Goal: Task Accomplishment & Management: Use online tool/utility

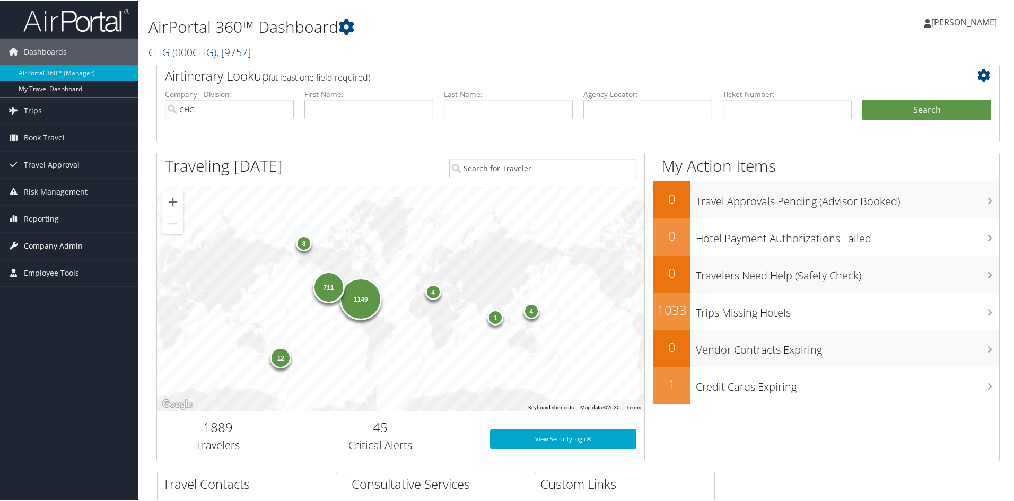
click at [42, 246] on span "Company Admin" at bounding box center [53, 245] width 59 height 27
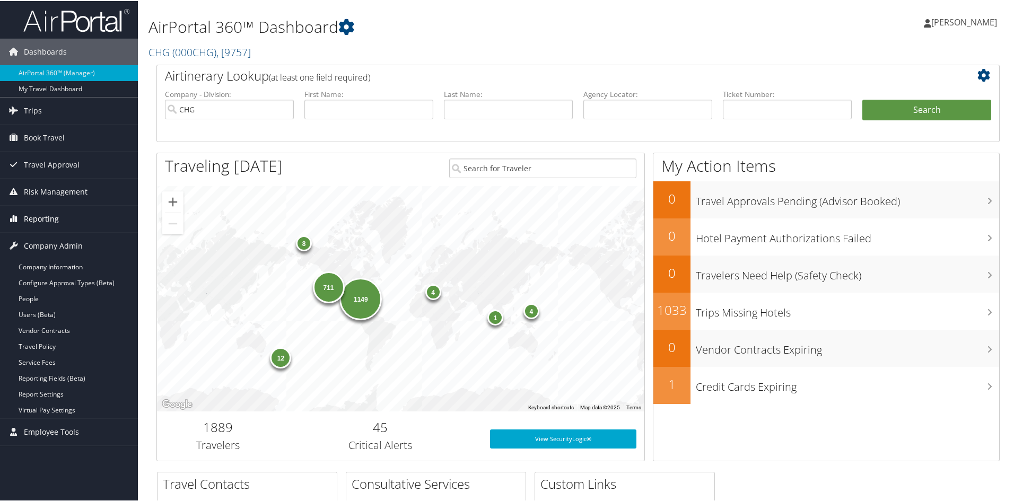
click at [41, 218] on span "Reporting" at bounding box center [41, 218] width 35 height 27
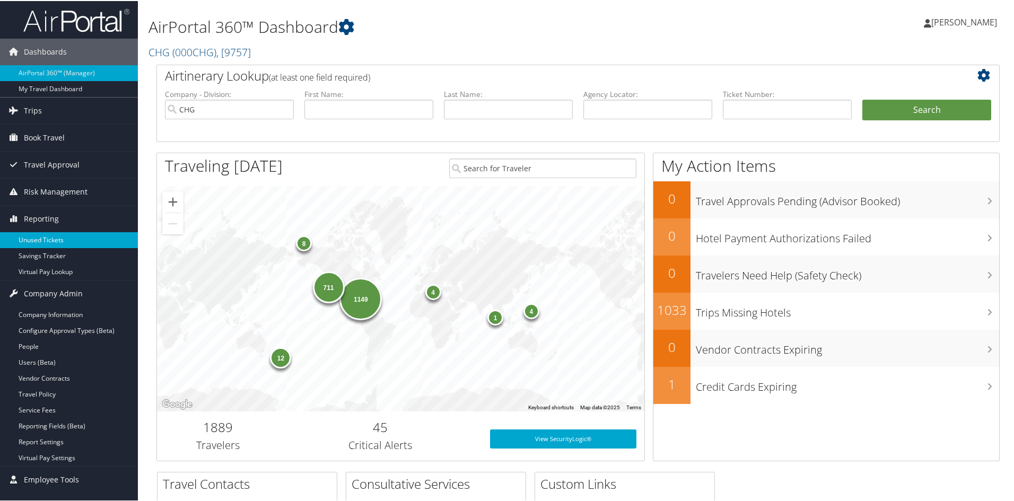
click at [42, 234] on link "Unused Tickets" at bounding box center [69, 239] width 138 height 16
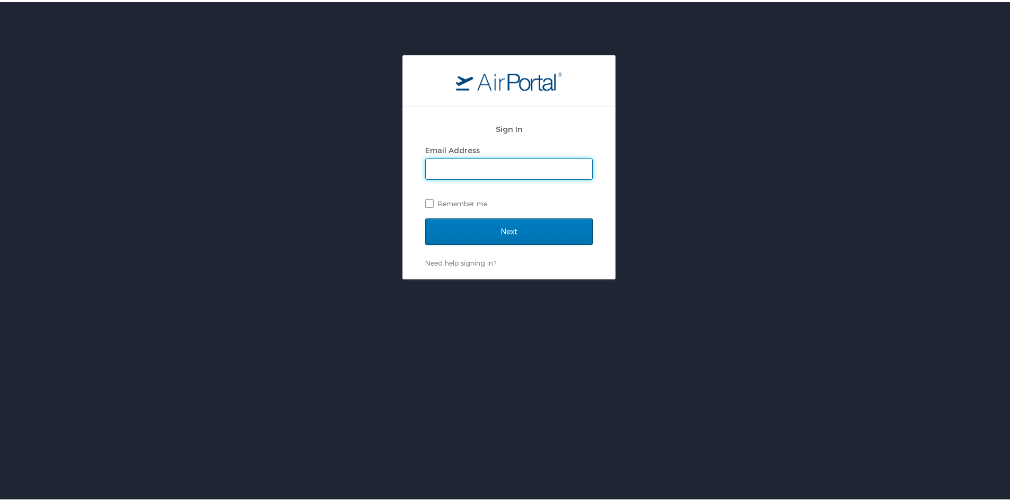
click at [466, 162] on input "Email Address" at bounding box center [509, 167] width 166 height 20
type input "ana.raykovska@chghealthcare.com"
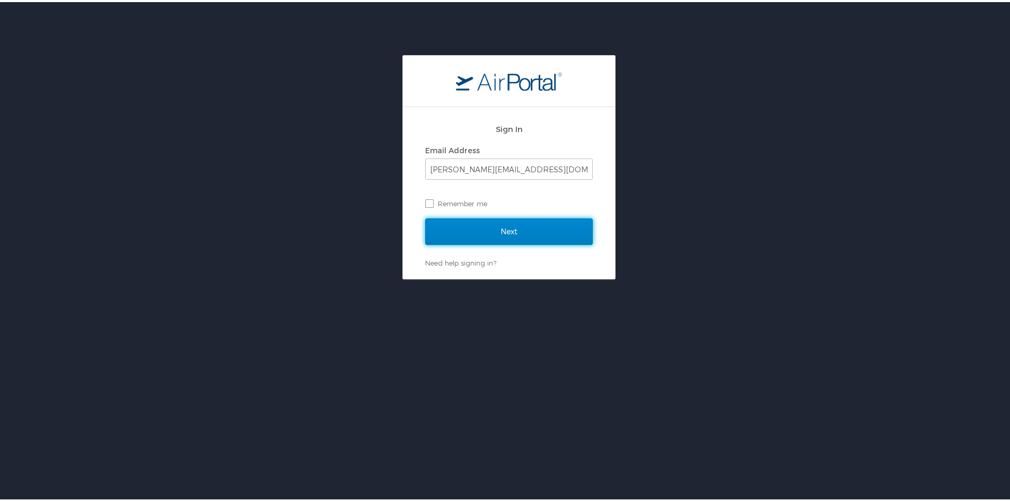
click at [499, 228] on input "Next" at bounding box center [509, 229] width 168 height 27
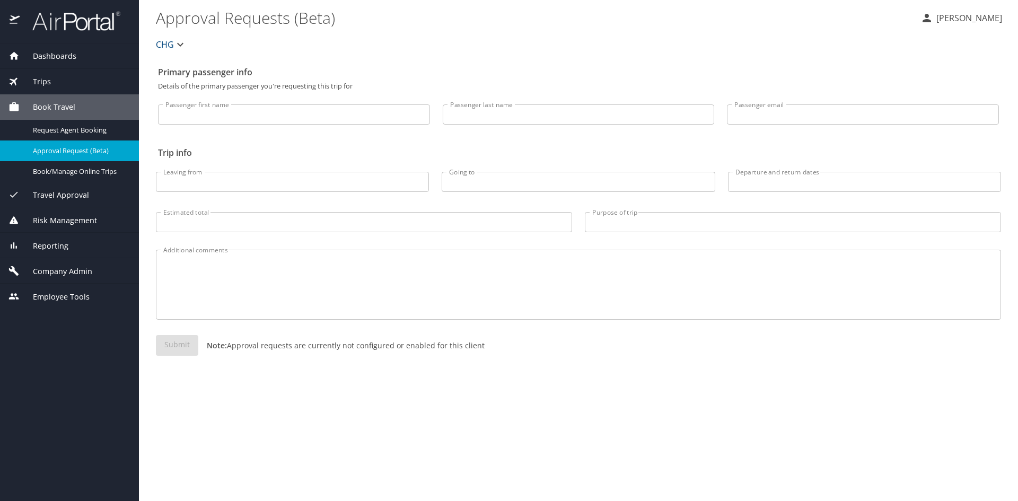
click at [602, 114] on input "Passenger last name" at bounding box center [579, 114] width 272 height 20
type input "[PERSON_NAME]"
click at [221, 248] on div "Additional comments Additional comments" at bounding box center [578, 282] width 858 height 94
drag, startPoint x: 227, startPoint y: 243, endPoint x: 237, endPoint y: 299, distance: 57.2
click at [228, 243] on div "Additional comments Additional comments" at bounding box center [578, 282] width 858 height 94
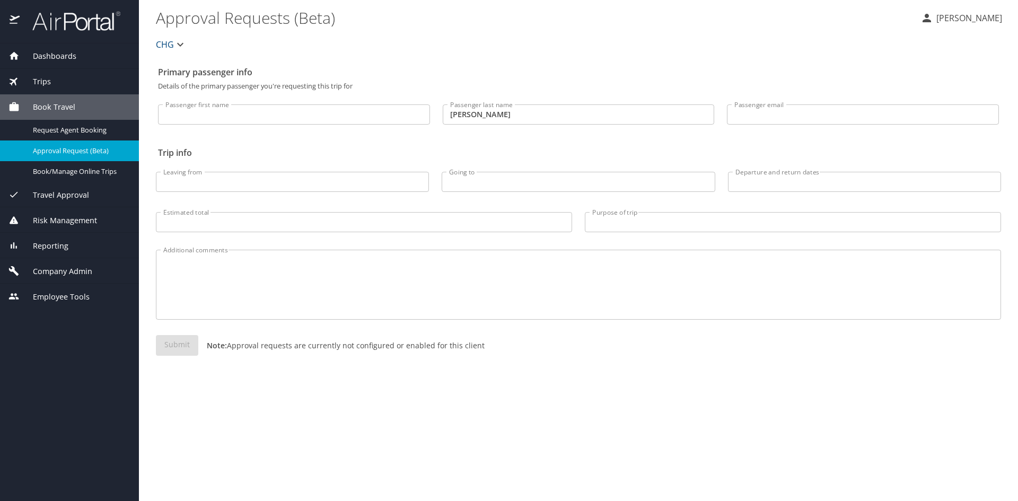
click at [255, 389] on div "Primary passenger info Details of the primary passenger you're requesting this …" at bounding box center [578, 280] width 845 height 439
click at [52, 264] on div "Company Admin" at bounding box center [69, 270] width 139 height 25
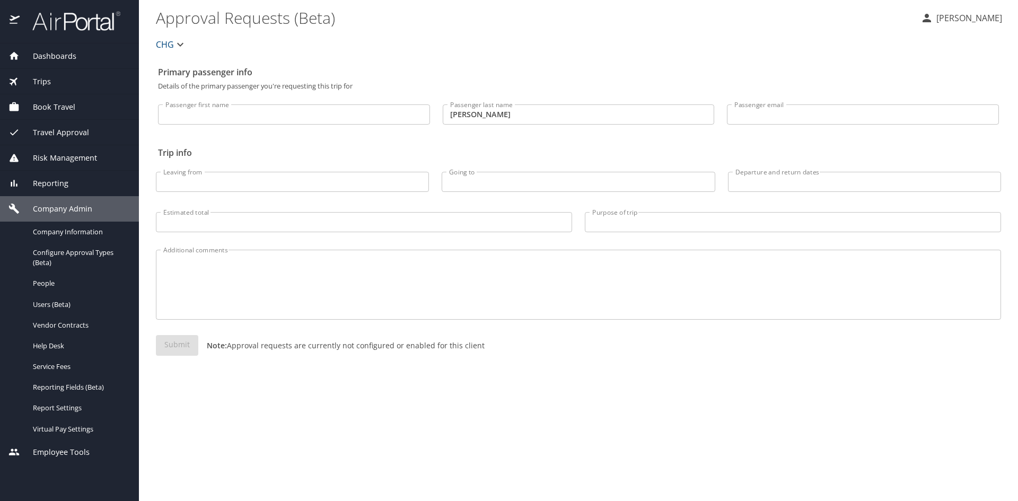
click at [31, 183] on span "Reporting" at bounding box center [44, 184] width 49 height 12
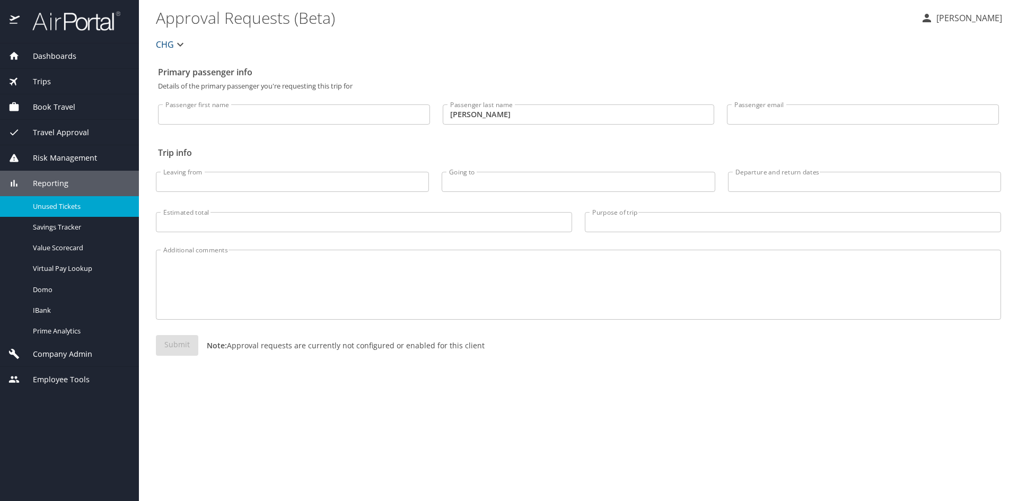
click at [55, 211] on span "Unused Tickets" at bounding box center [79, 206] width 93 height 10
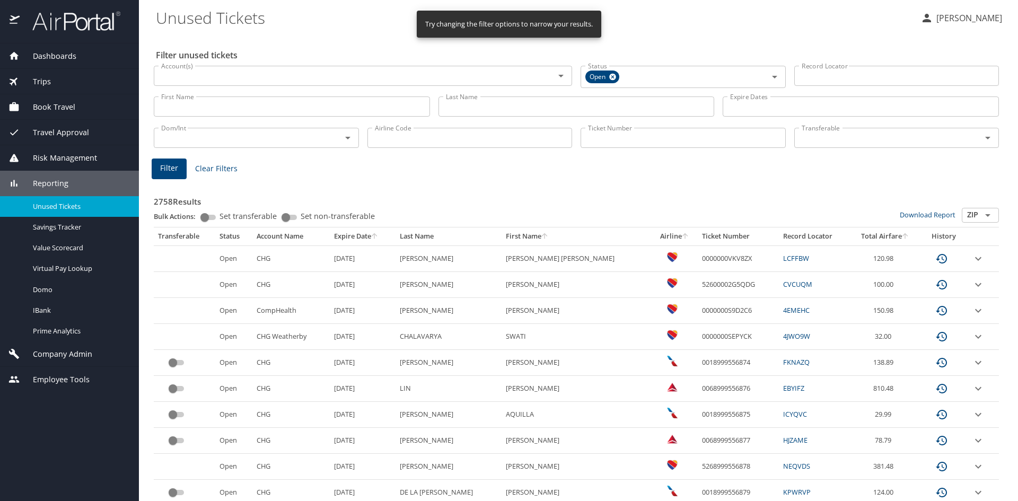
click at [650, 140] on input "Ticket Number" at bounding box center [682, 138] width 205 height 20
paste input "0067328922179"
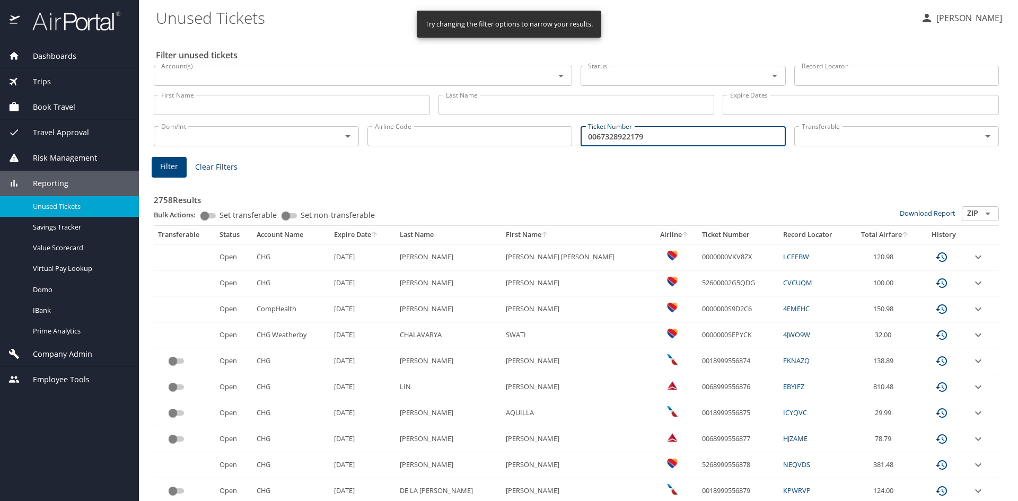
type input "0067328922179"
click at [166, 160] on button "Filter" at bounding box center [169, 167] width 35 height 21
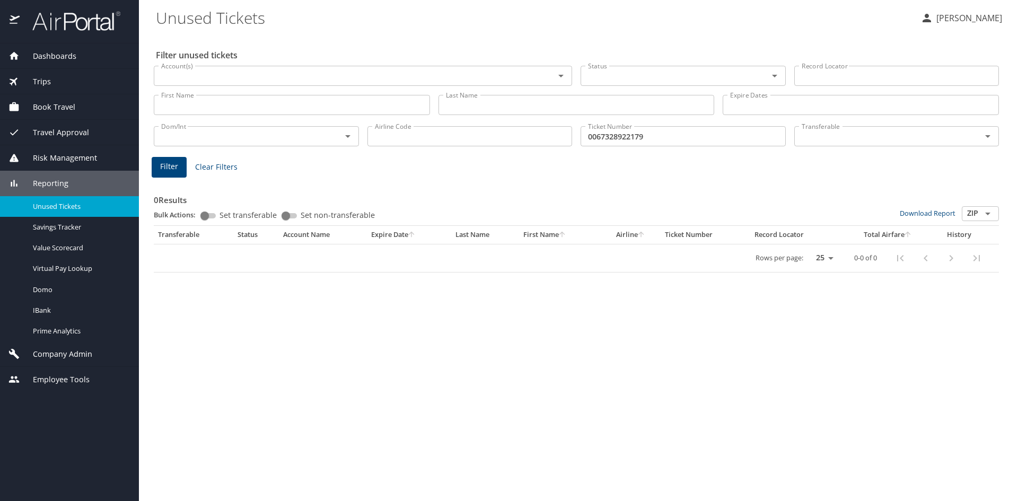
click at [672, 186] on div "0 Results Bulk Actions: Set transferable Set non-transferable Download Report Z…" at bounding box center [576, 226] width 845 height 93
click at [893, 142] on input "Transferable" at bounding box center [881, 136] width 168 height 14
click at [893, 141] on input "Transferable" at bounding box center [881, 136] width 168 height 14
drag, startPoint x: 42, startPoint y: 78, endPoint x: 325, endPoint y: 70, distance: 283.7
click at [42, 77] on span "Trips" at bounding box center [35, 82] width 31 height 12
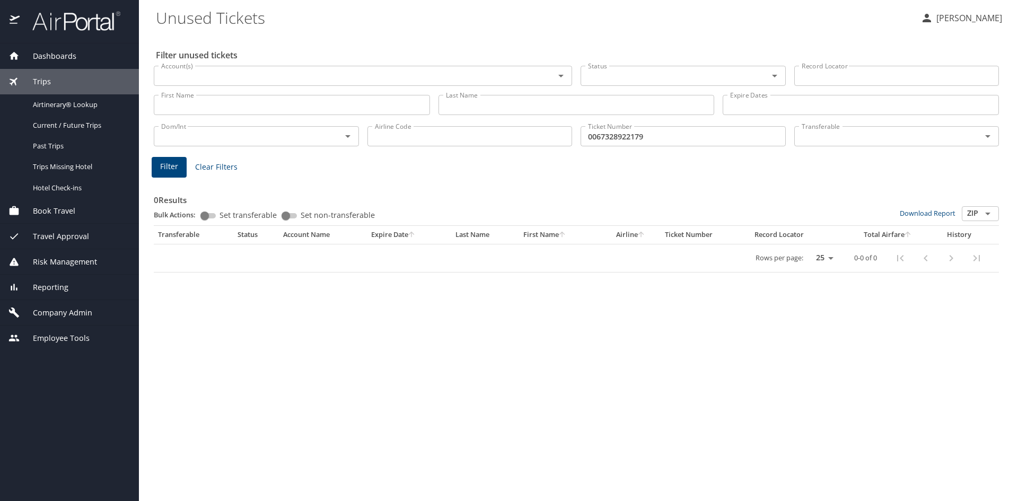
click at [638, 14] on Tickets "Unused Tickets" at bounding box center [534, 17] width 756 height 33
